Goal: Task Accomplishment & Management: Manage account settings

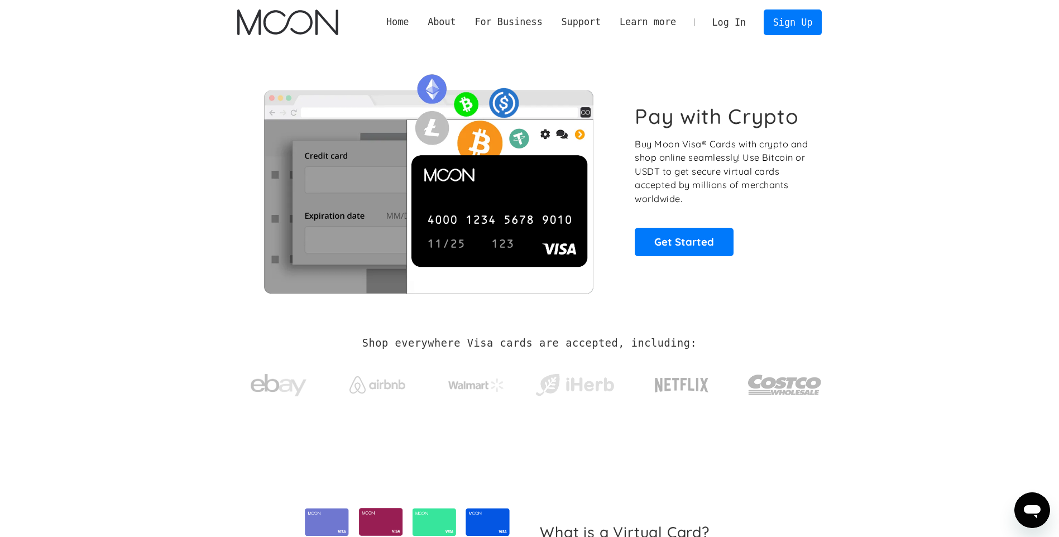
click at [732, 18] on link "Log In" at bounding box center [729, 22] width 52 height 25
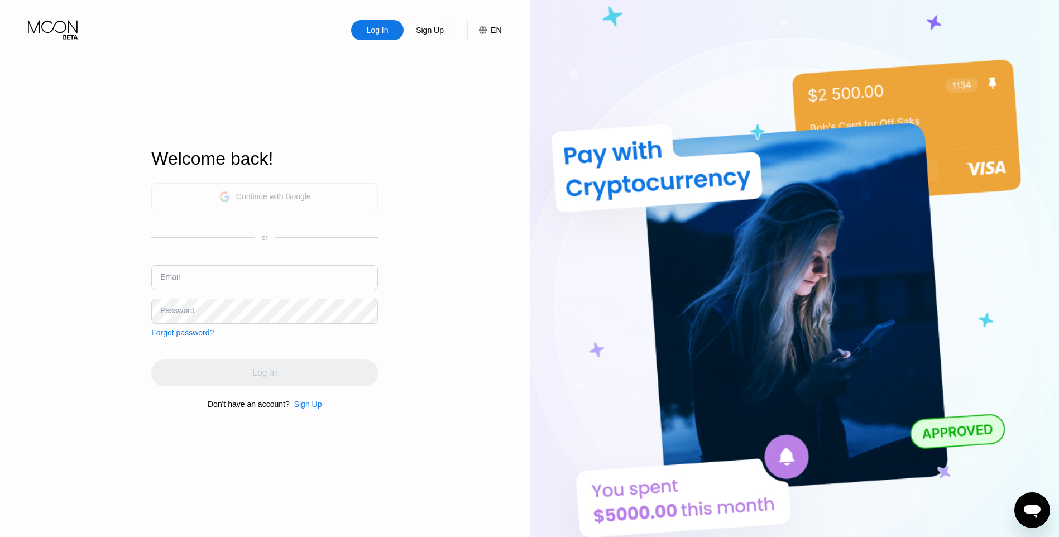
click at [283, 196] on div "Continue with Google" at bounding box center [273, 196] width 75 height 9
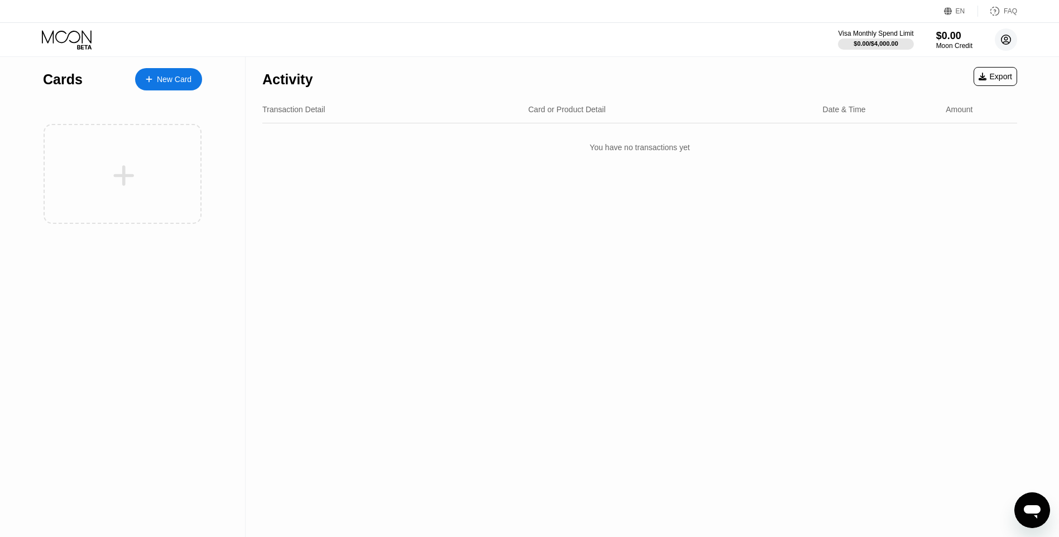
click at [1005, 44] on circle at bounding box center [1006, 39] width 22 height 22
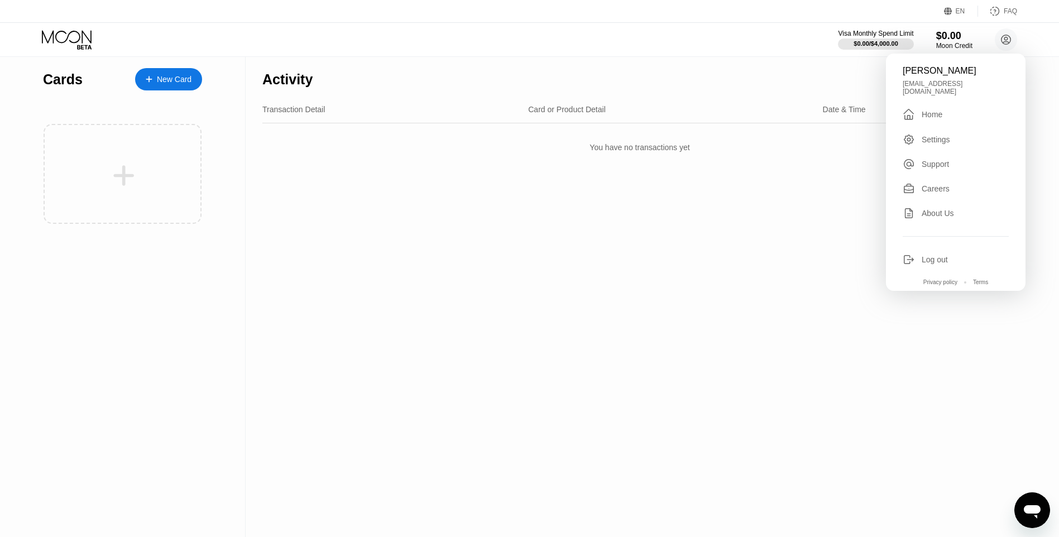
click at [933, 255] on div "Log out" at bounding box center [934, 259] width 26 height 9
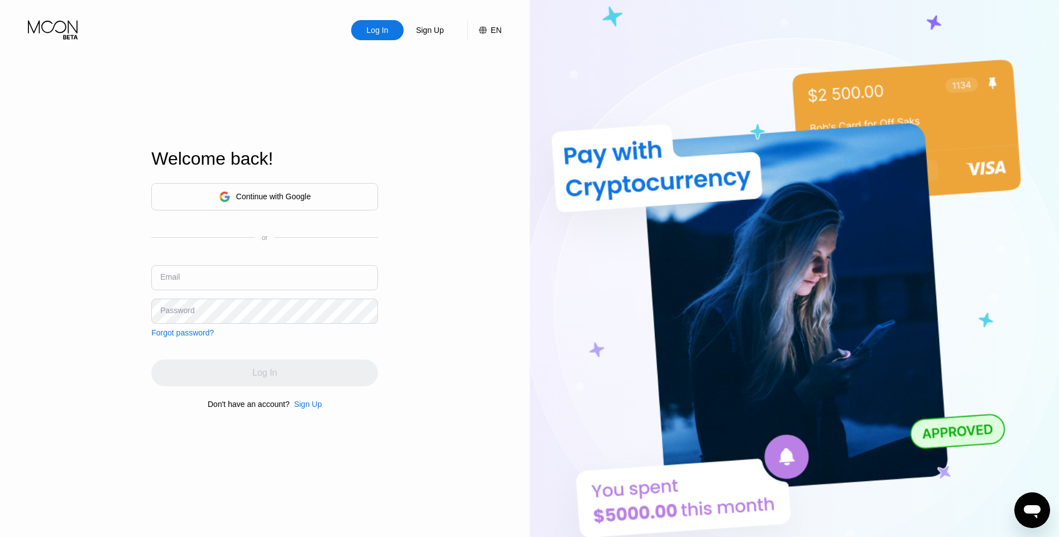
click at [266, 204] on div "Continue with Google" at bounding box center [264, 196] width 227 height 27
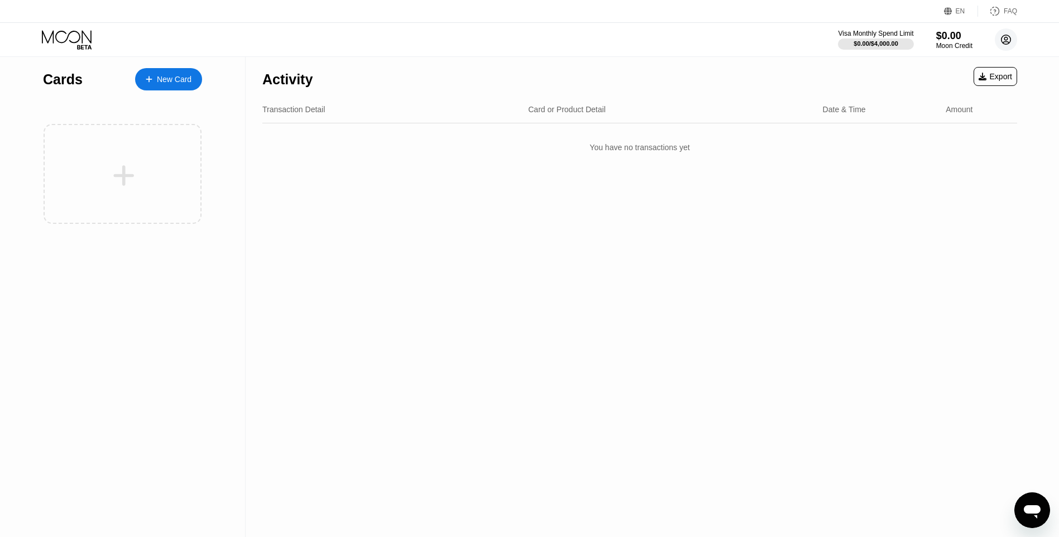
click at [1000, 39] on circle at bounding box center [1006, 39] width 22 height 22
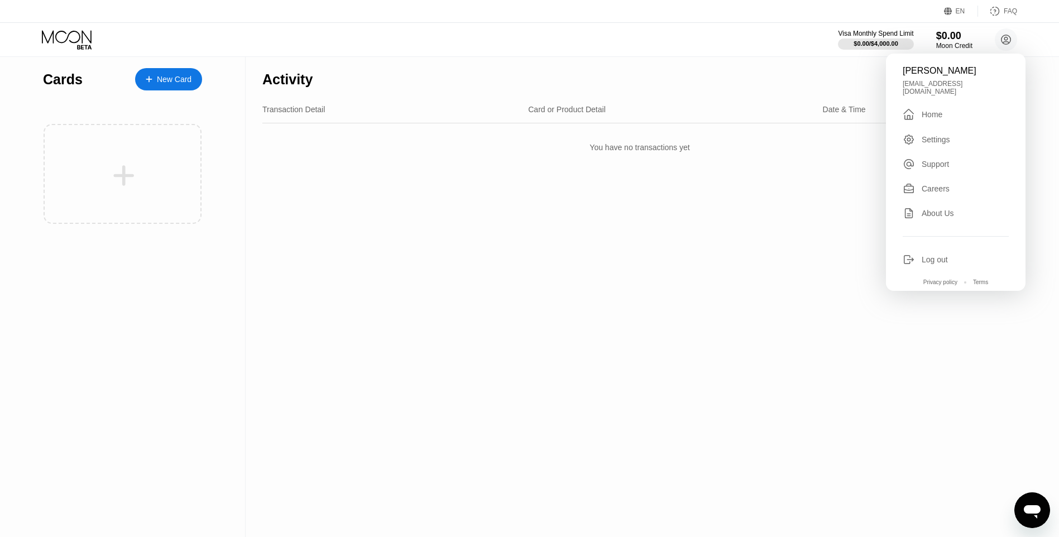
click at [922, 255] on div "Log out" at bounding box center [934, 259] width 26 height 9
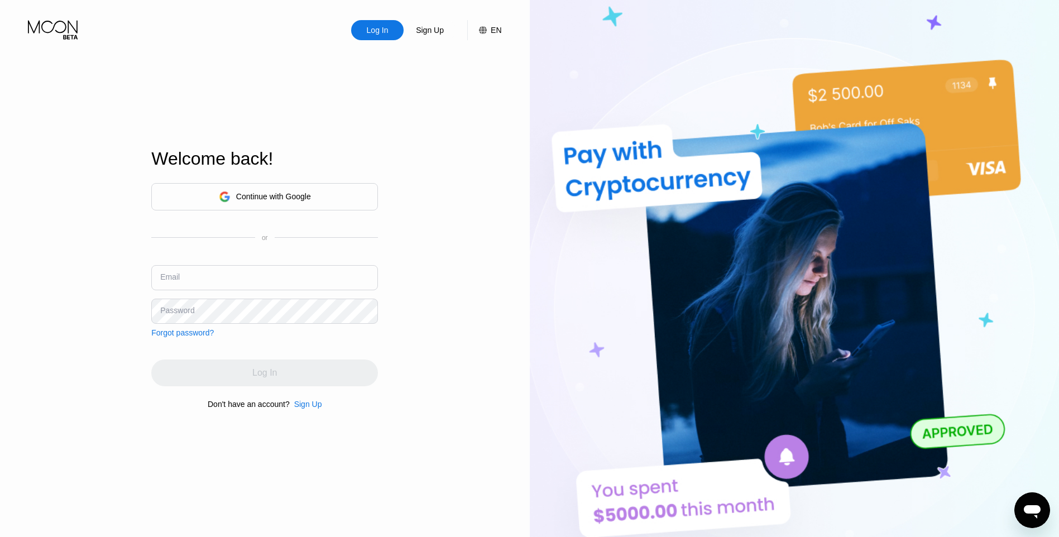
click at [174, 271] on div "Email" at bounding box center [264, 281] width 227 height 33
click at [94, 274] on div "Log In Sign Up EN Language Select an item Save Welcome back! Continue with Goog…" at bounding box center [265, 295] width 530 height 591
